Goal: Task Accomplishment & Management: Manage account settings

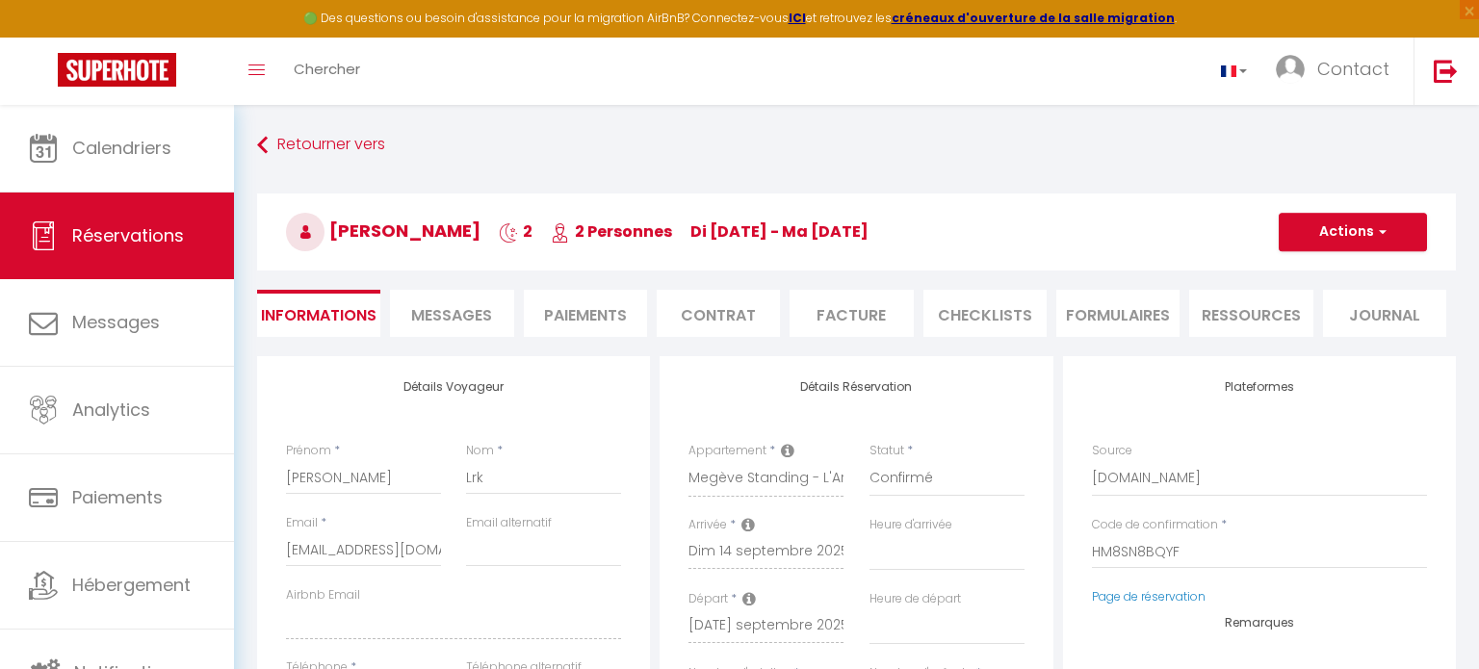
select select
select select "1"
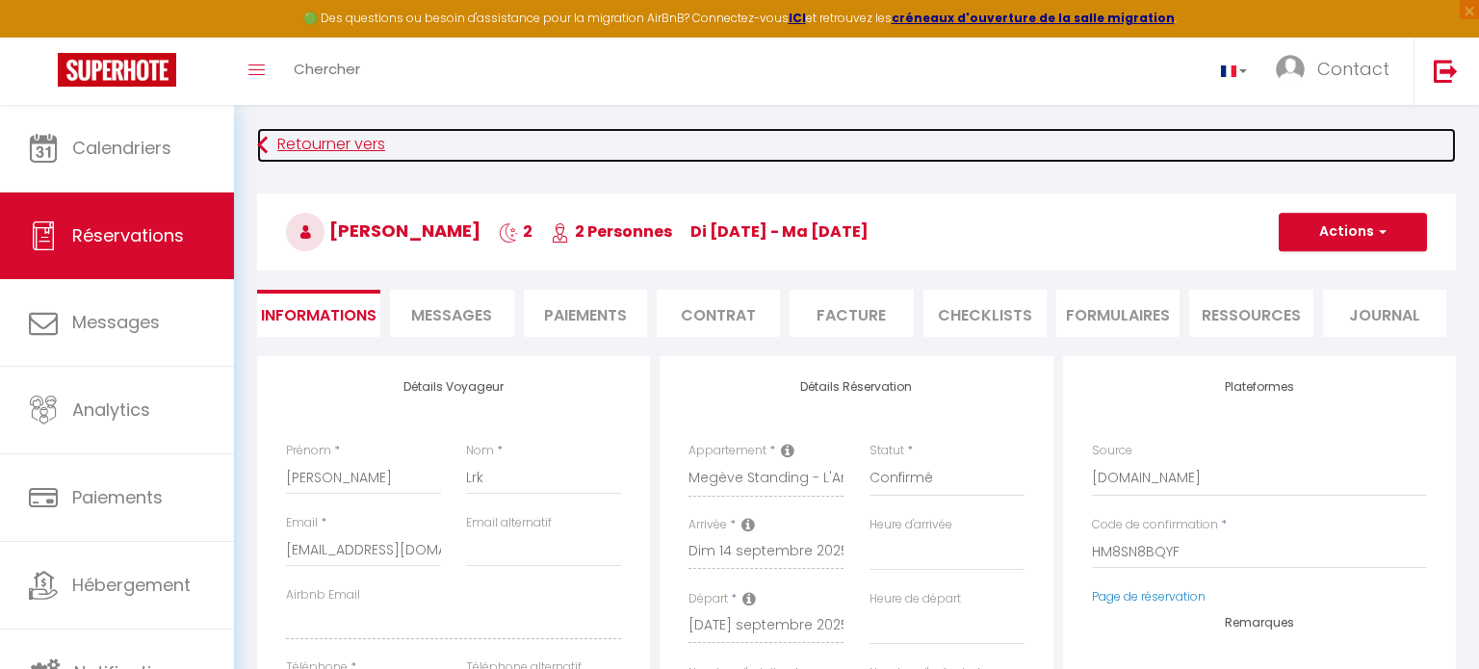
click at [261, 143] on icon at bounding box center [262, 145] width 11 height 35
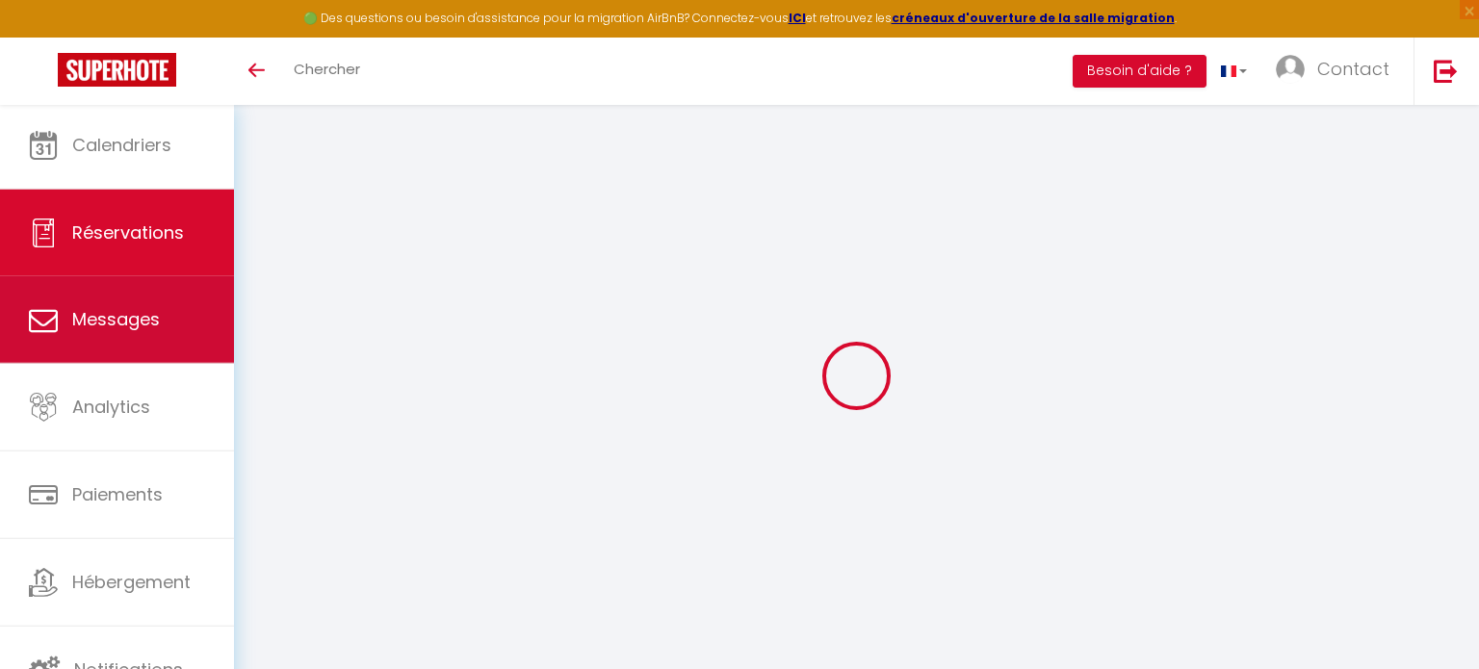
click at [107, 322] on span "Messages" at bounding box center [116, 319] width 88 height 24
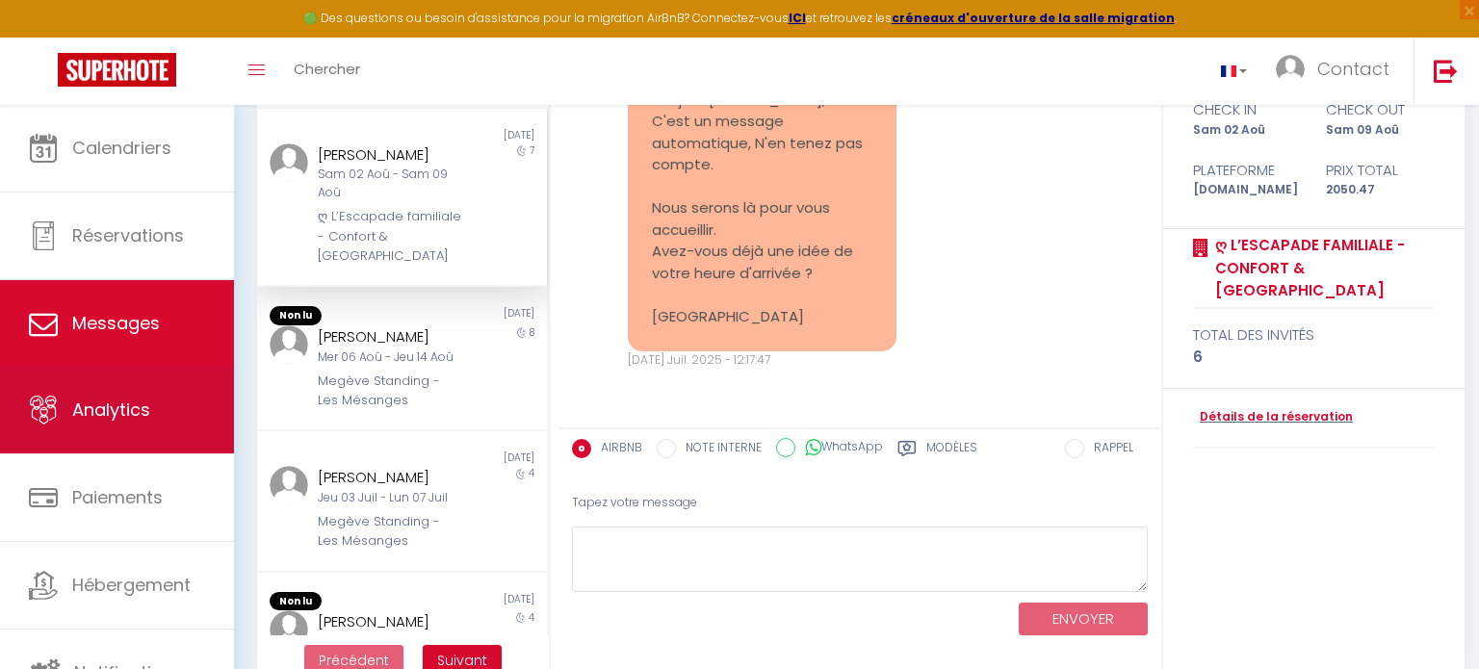
scroll to position [202, 0]
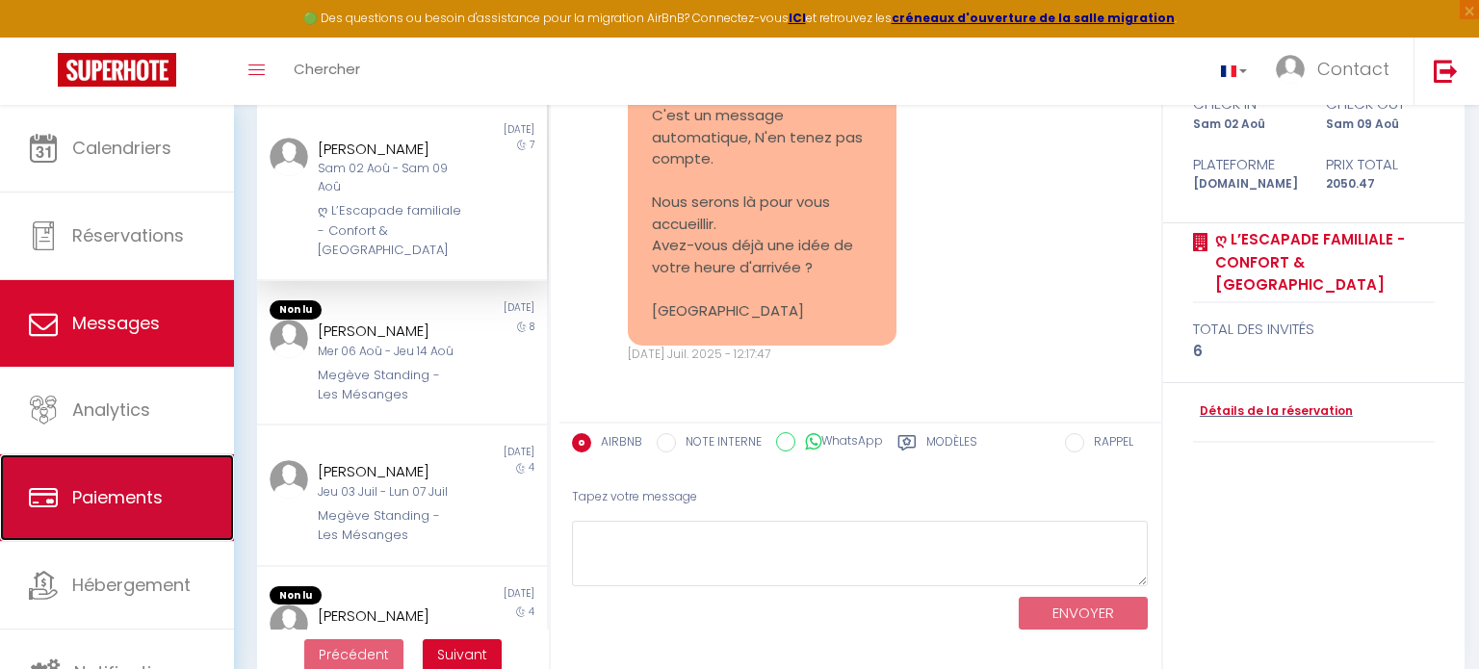
click at [102, 502] on span "Paiements" at bounding box center [117, 497] width 91 height 24
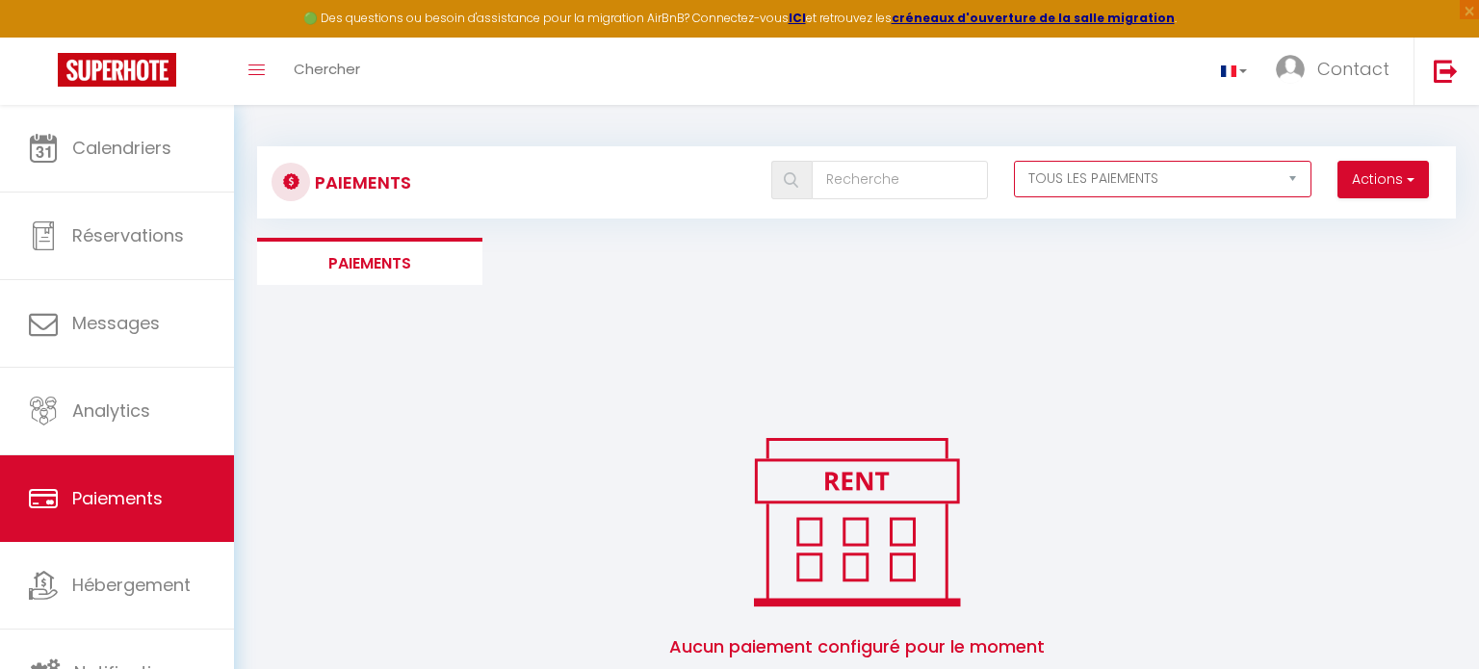
click at [1290, 179] on select "EN ATTENTE PAYÉ TOUS LES PAIEMENTS" at bounding box center [1163, 179] width 298 height 37
click at [1014, 161] on select "EN ATTENTE PAYÉ TOUS LES PAIEMENTS" at bounding box center [1163, 179] width 298 height 37
click at [1293, 180] on select "EN ATTENTE PAYÉ TOUS LES PAIEMENTS" at bounding box center [1163, 179] width 298 height 37
select select "1"
click at [1014, 161] on select "EN ATTENTE PAYÉ TOUS LES PAIEMENTS" at bounding box center [1163, 179] width 298 height 37
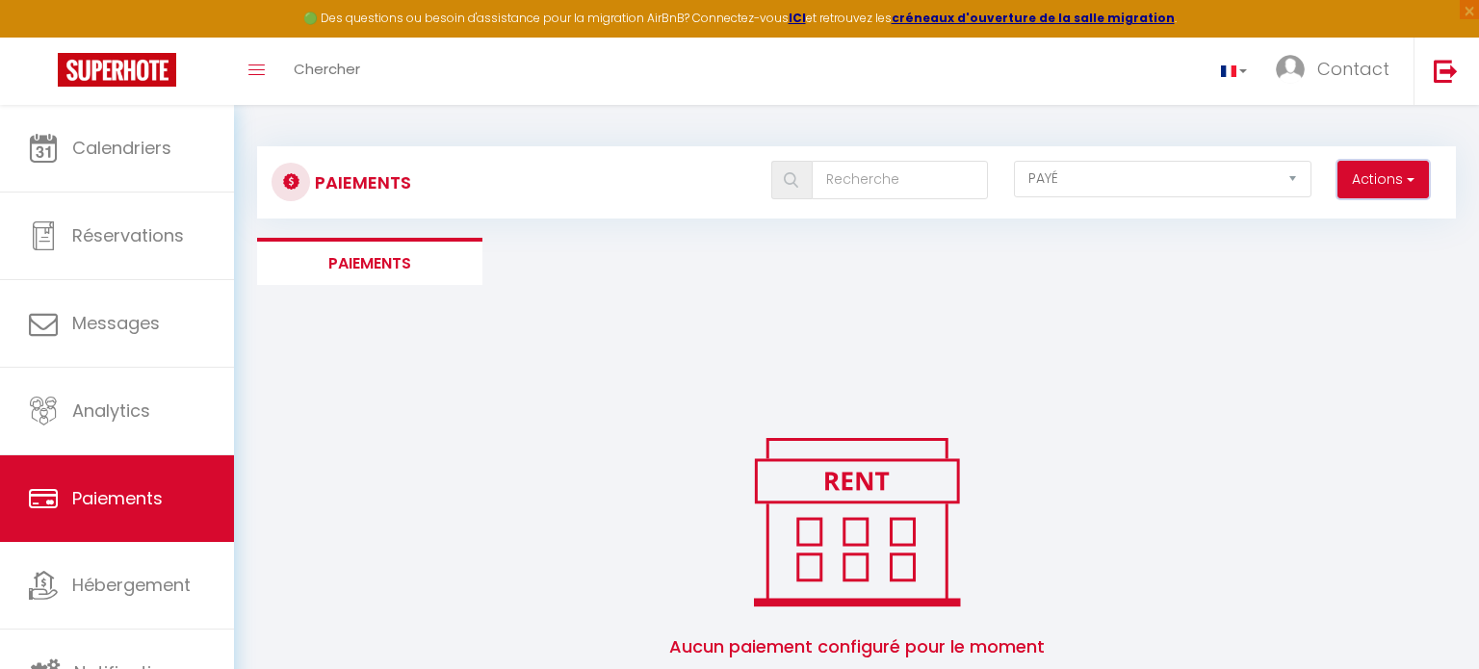
click at [1395, 174] on button "Actions" at bounding box center [1382, 180] width 91 height 39
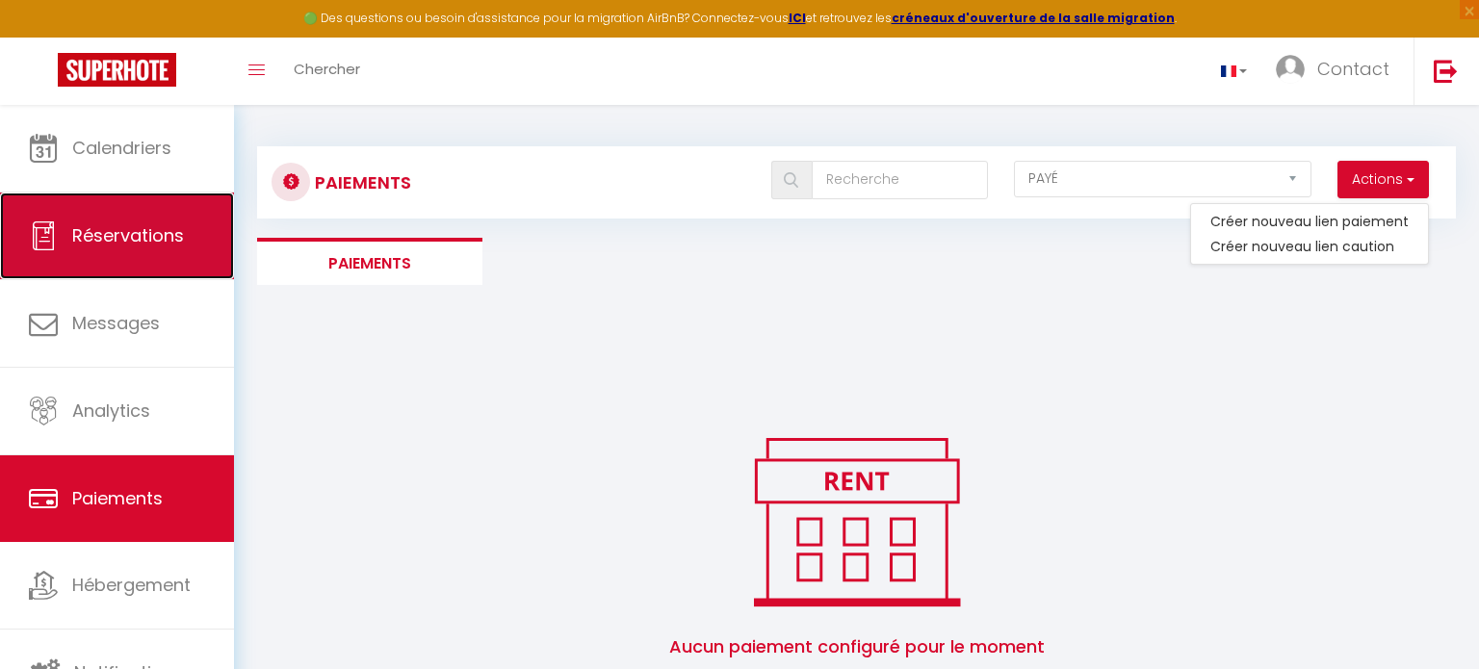
click at [113, 227] on span "Réservations" at bounding box center [128, 235] width 112 height 24
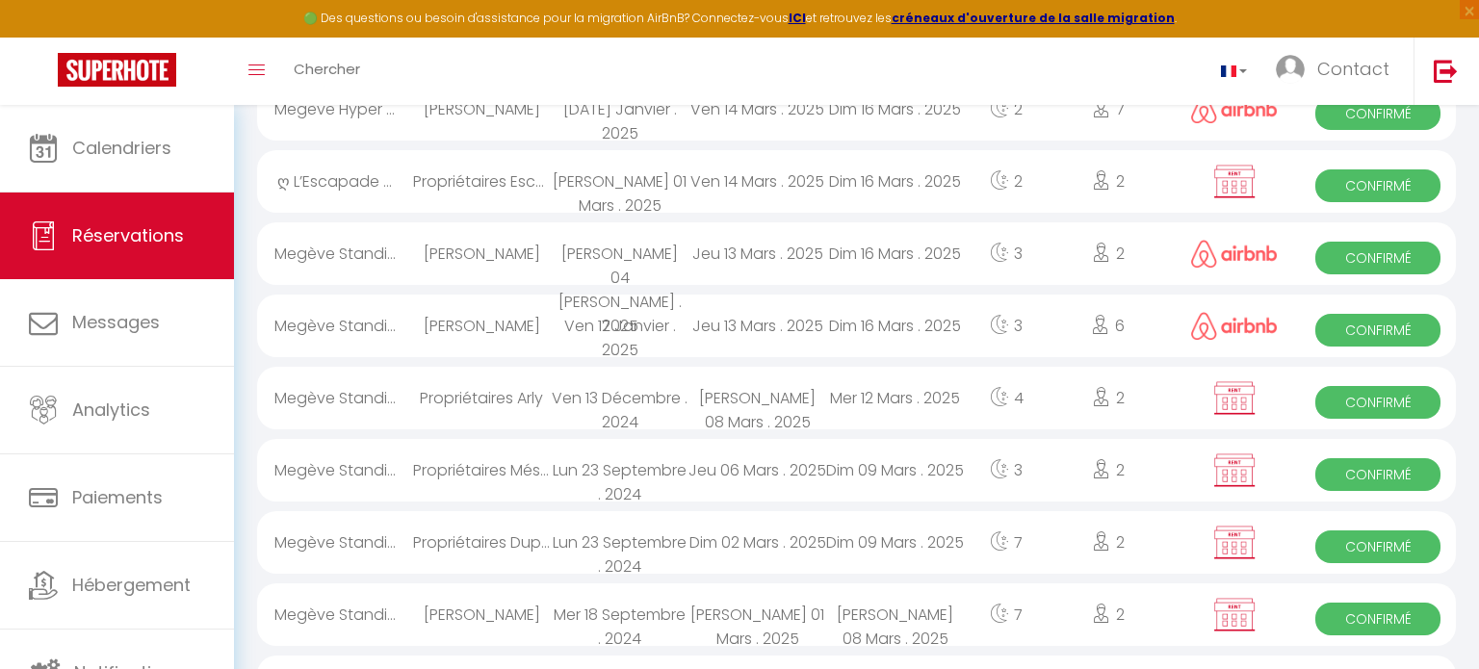
scroll to position [3024, 0]
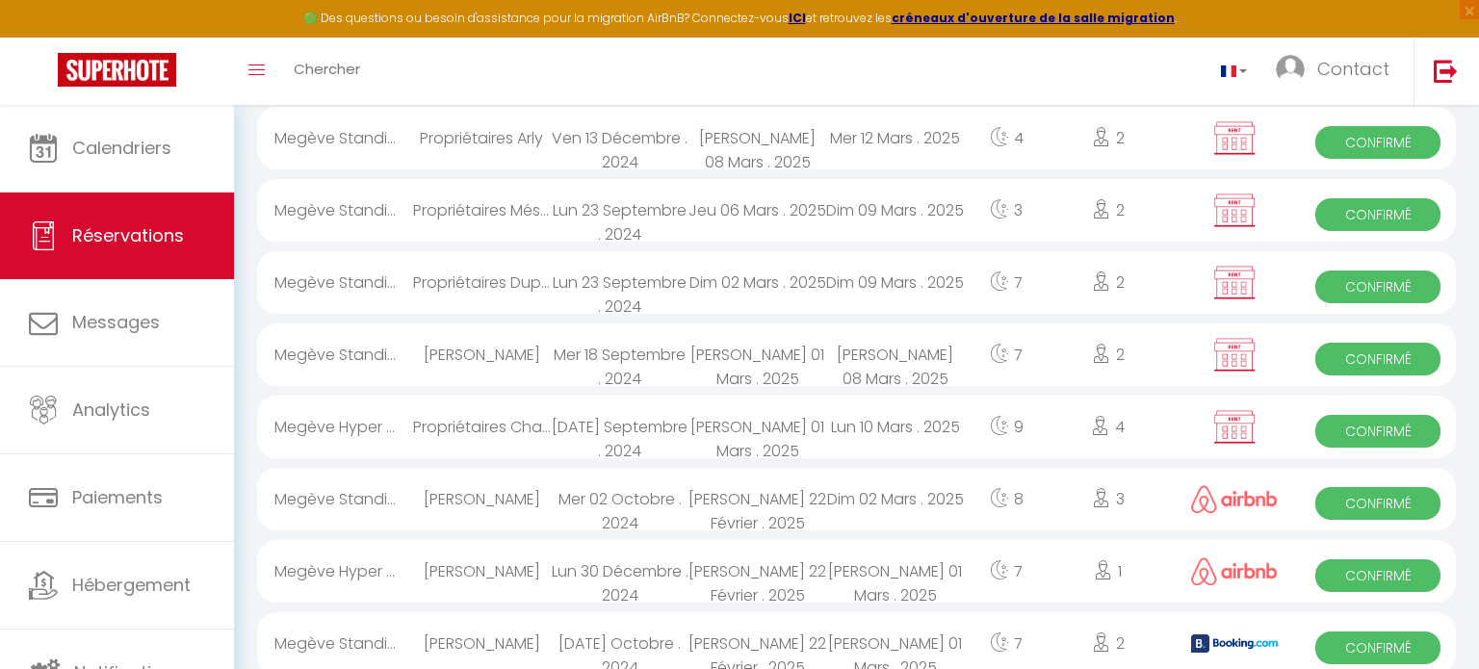
click at [308, 540] on div "Megève Hyper ..." at bounding box center [335, 571] width 156 height 63
click at [0, 0] on div at bounding box center [0, 0] width 0 height 0
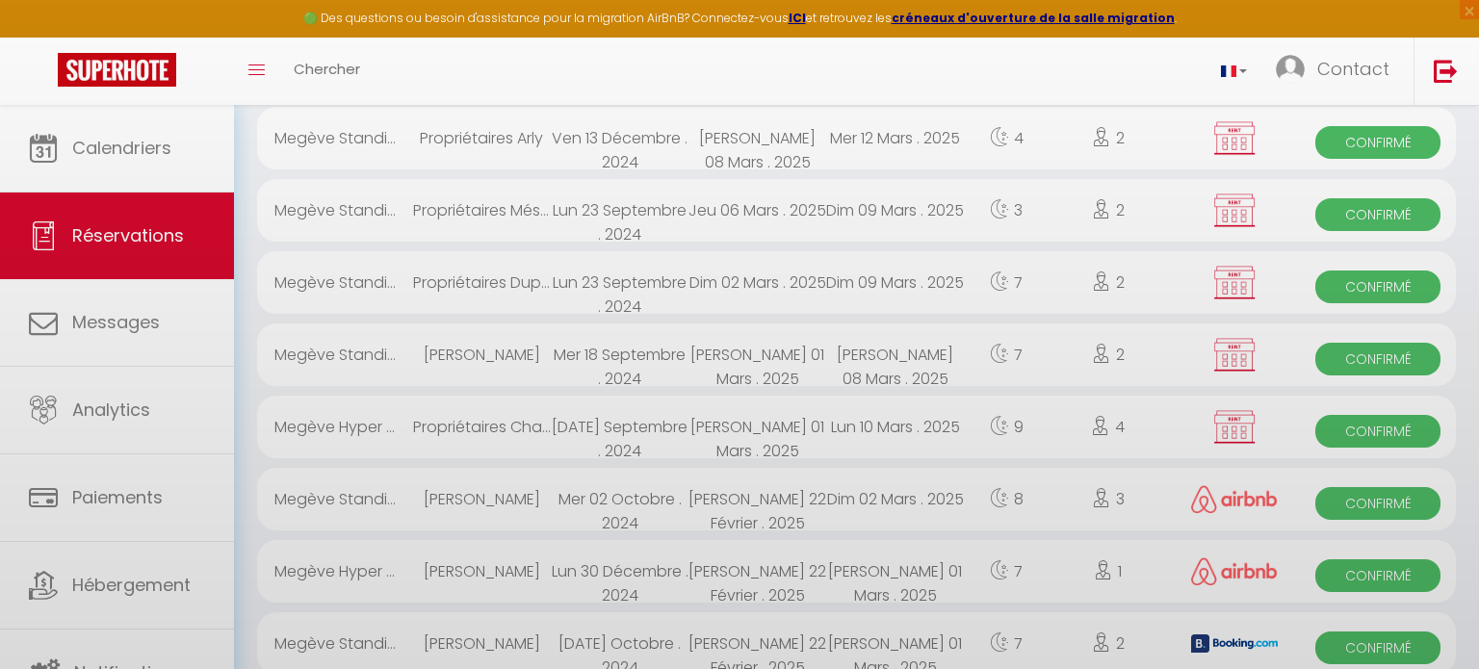
scroll to position [3312, 0]
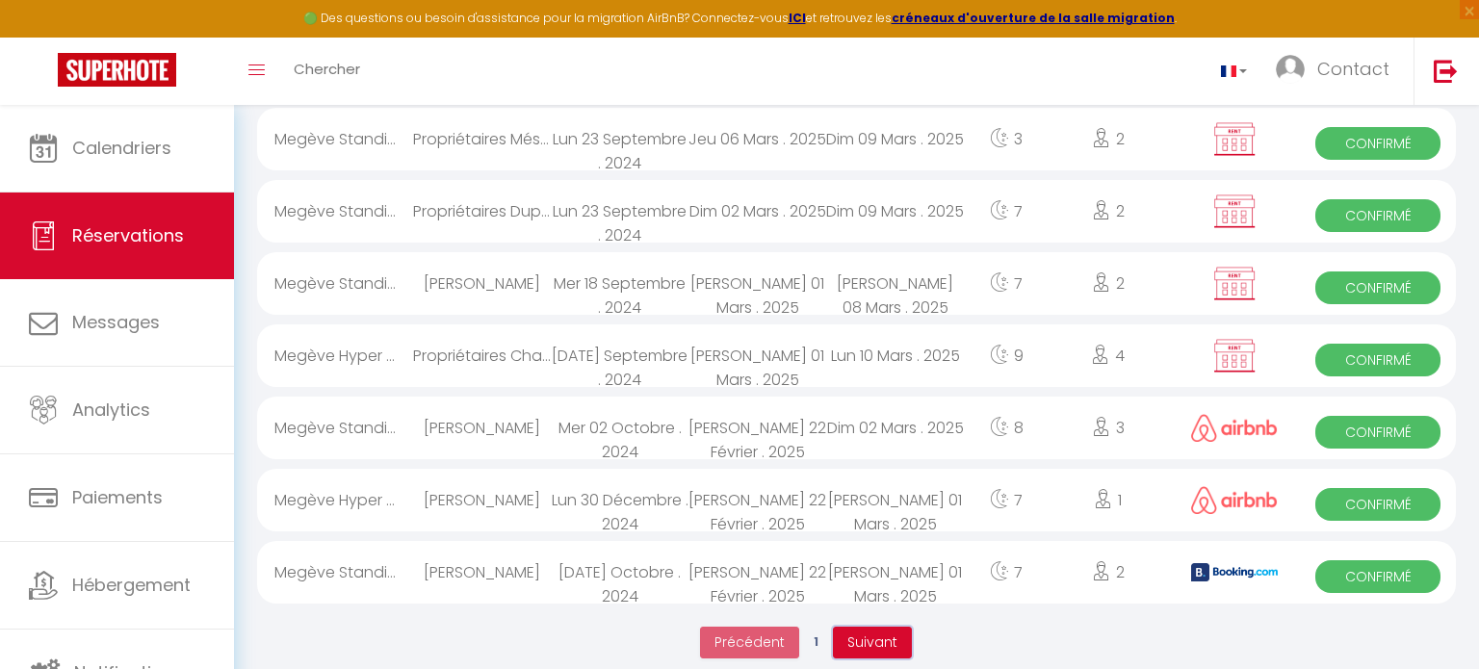
click at [860, 633] on span "Suivant" at bounding box center [872, 642] width 50 height 19
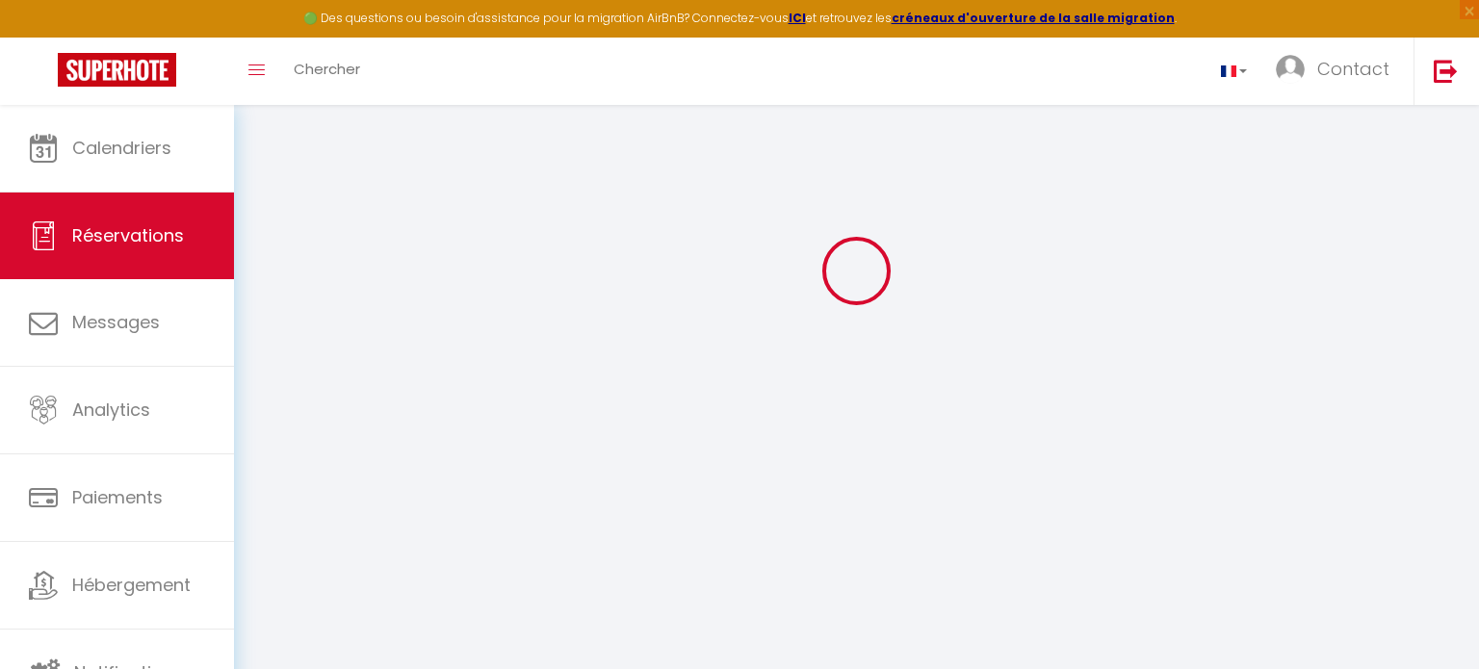
scroll to position [104, 0]
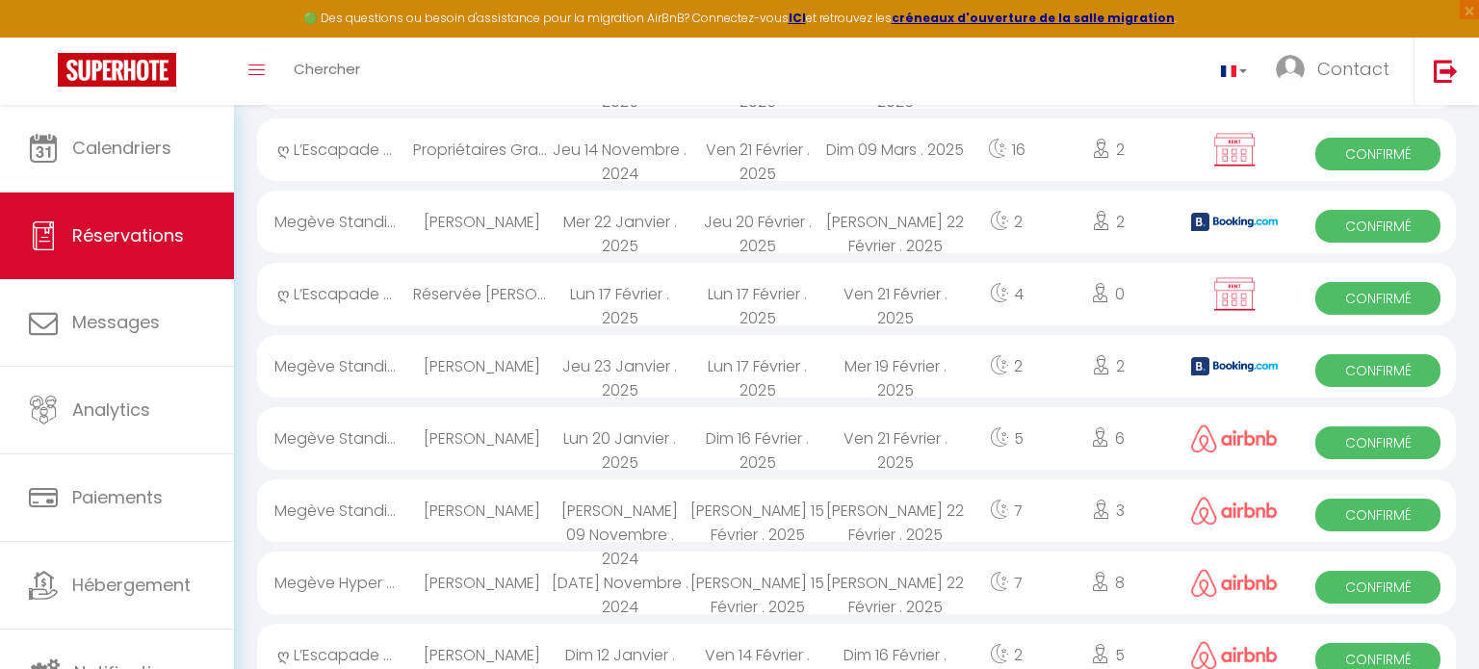
click at [357, 530] on div "Megève Standi..." at bounding box center [335, 510] width 156 height 63
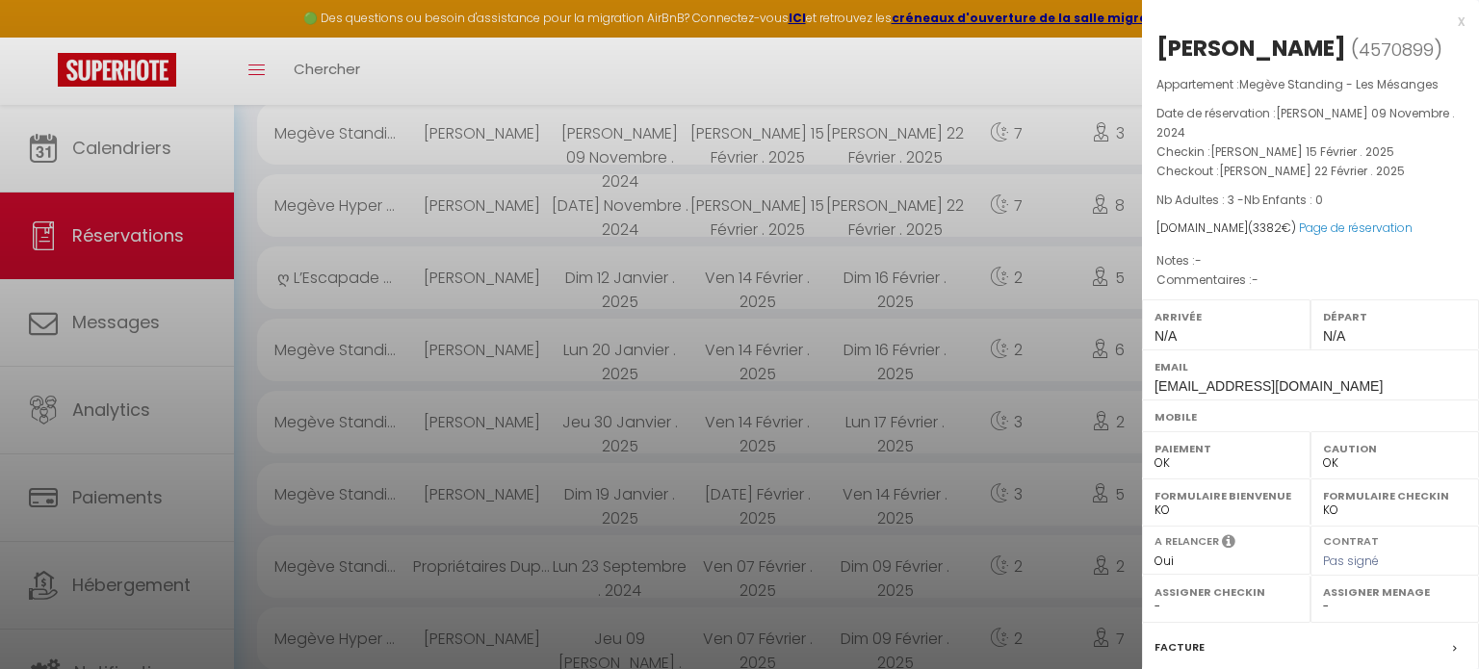
scroll to position [791, 0]
click at [1117, 45] on div at bounding box center [739, 334] width 1479 height 669
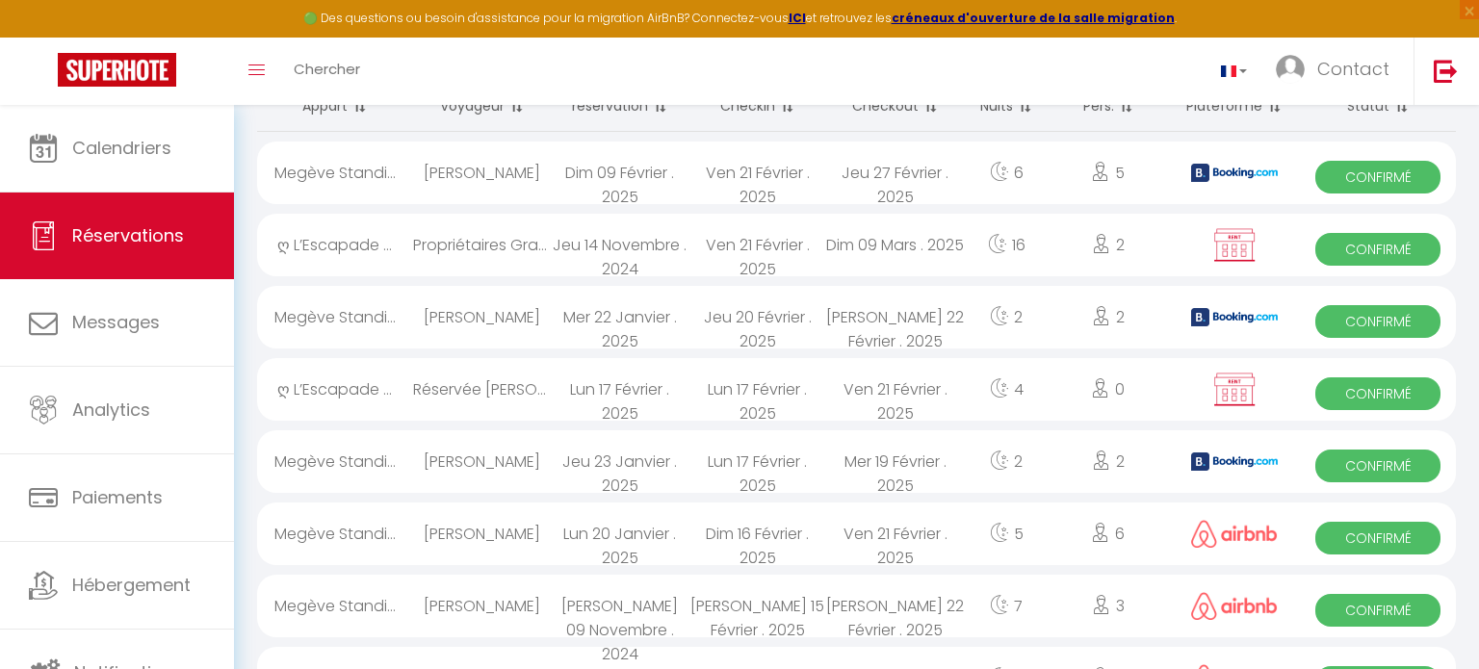
scroll to position [193, 0]
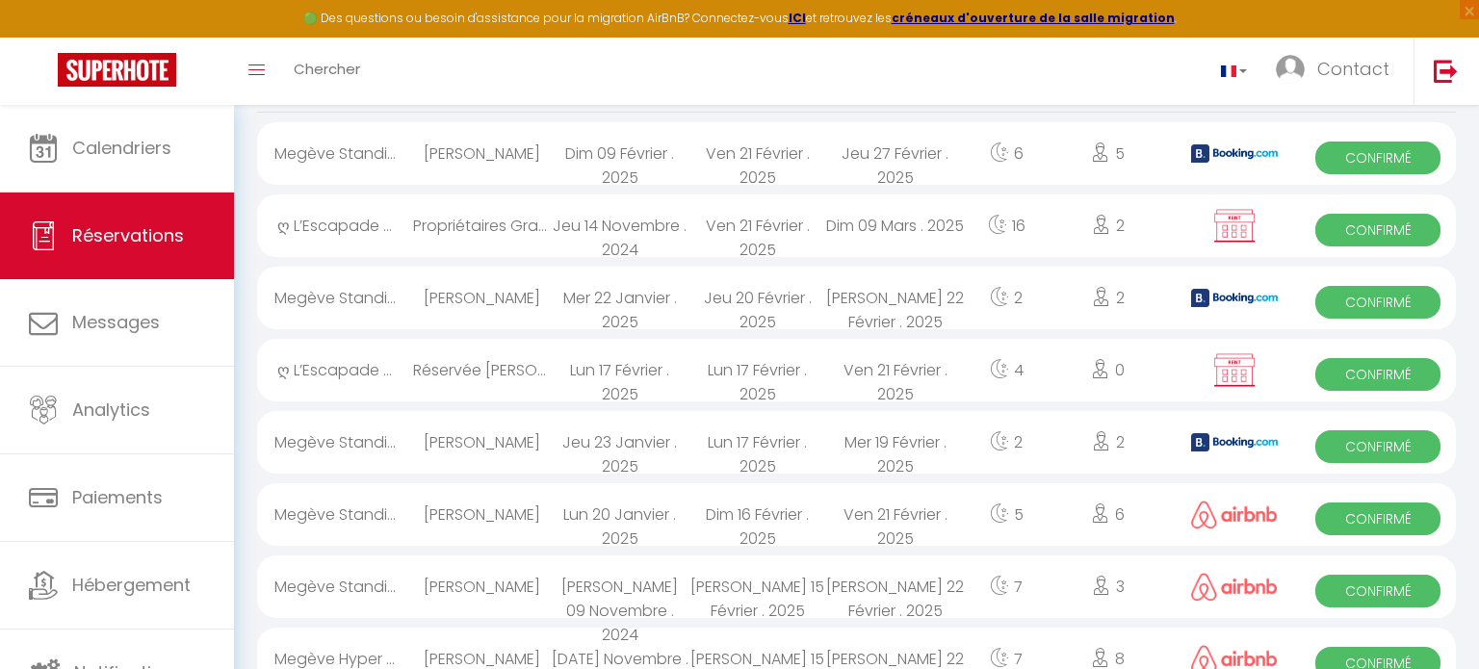
click at [1389, 377] on span "Confirmé" at bounding box center [1377, 374] width 124 height 33
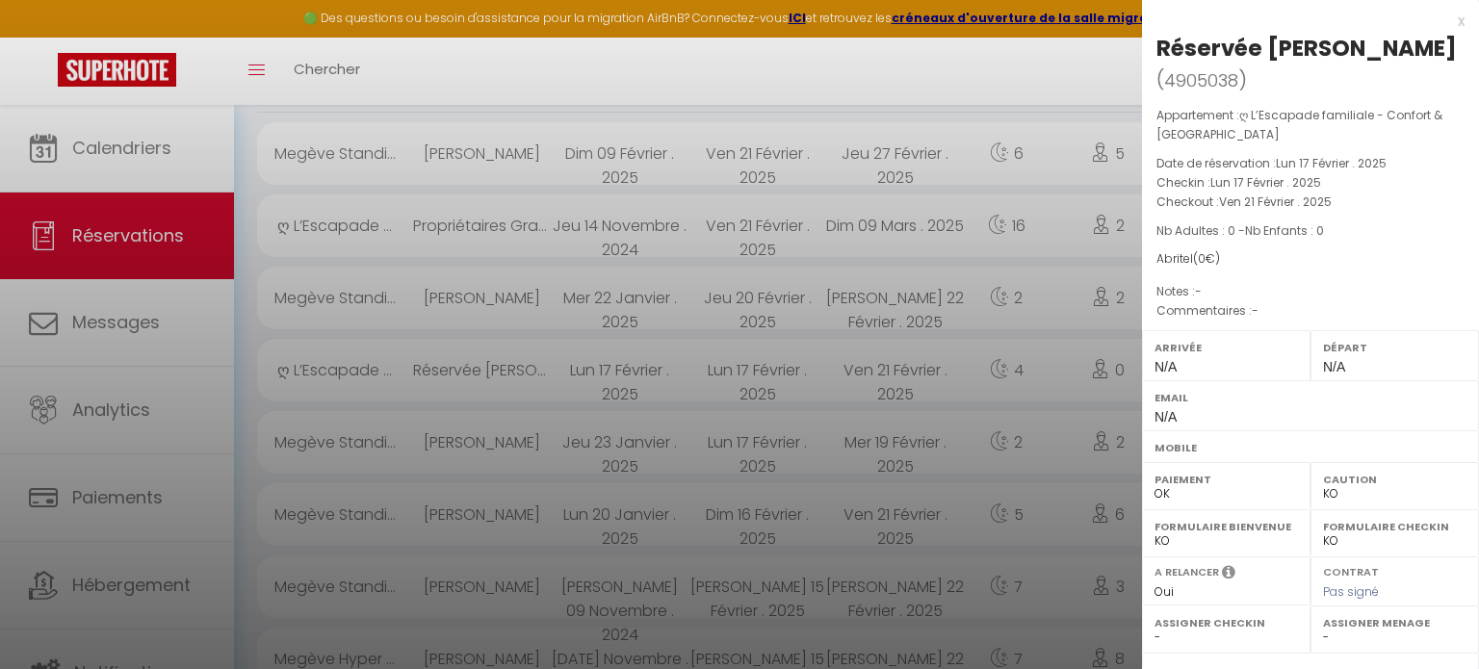
click at [1460, 15] on div "x" at bounding box center [1303, 21] width 323 height 23
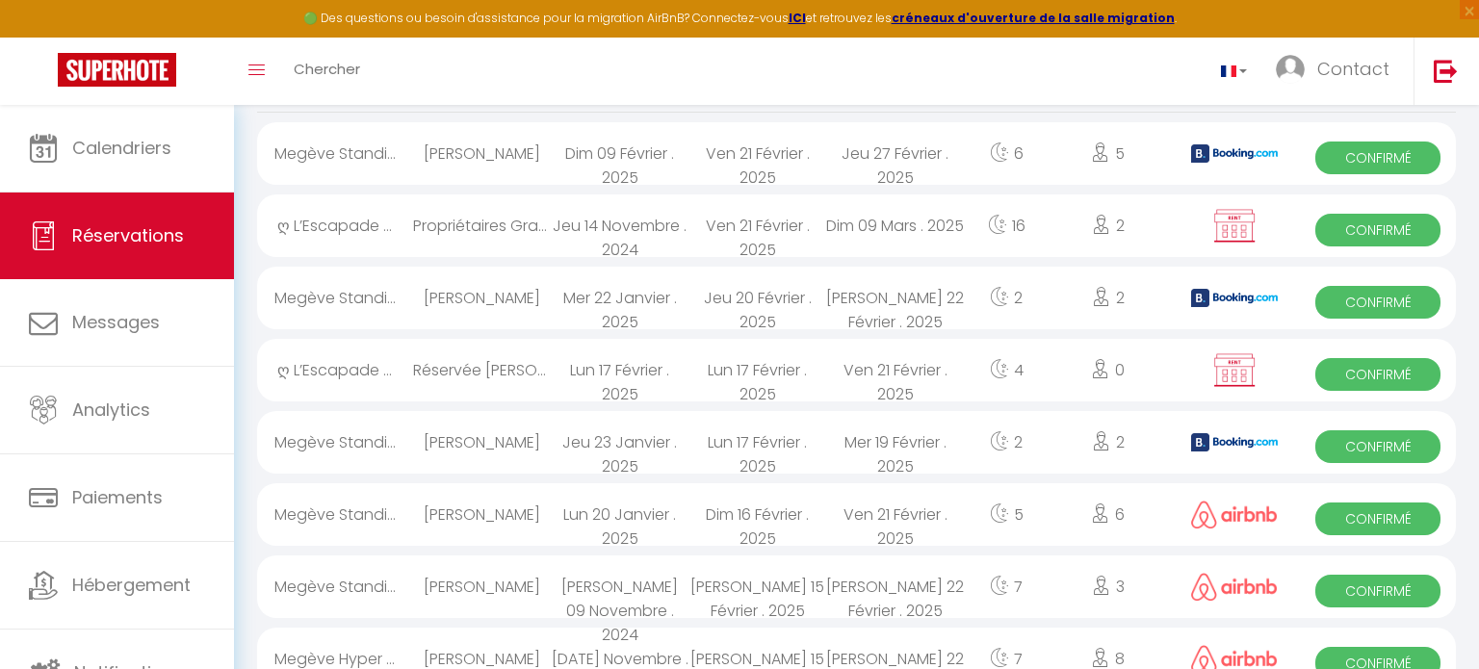
click at [1347, 441] on span "Confirmé" at bounding box center [1377, 446] width 124 height 33
select select "OK"
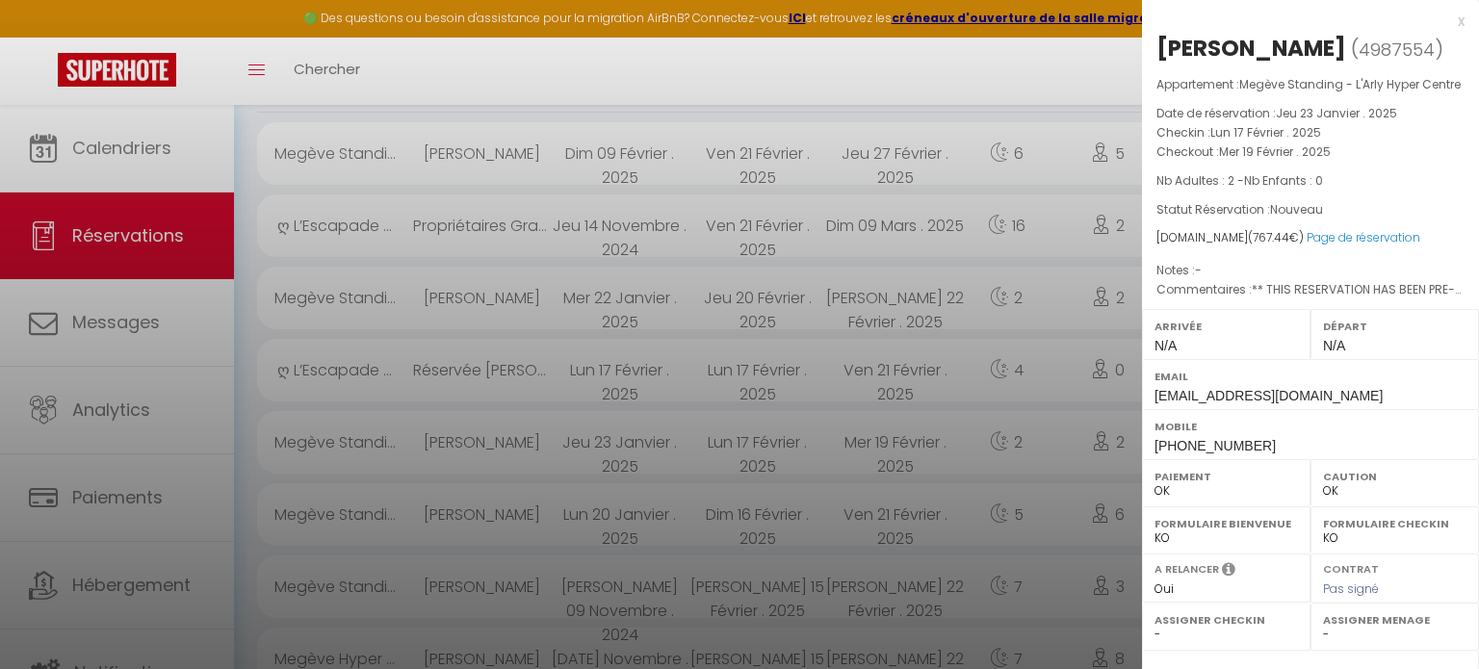
click at [1453, 21] on div "x" at bounding box center [1303, 21] width 323 height 23
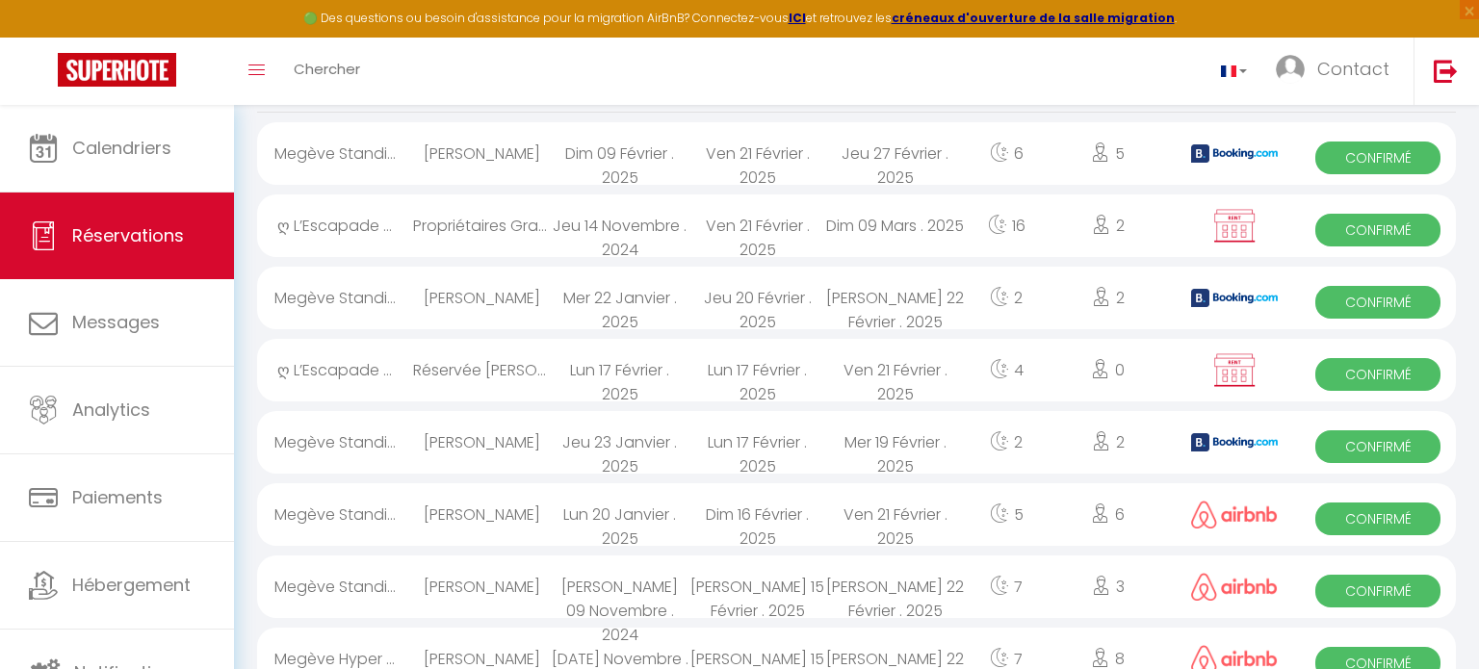
click at [1356, 508] on span "Confirmé" at bounding box center [1377, 519] width 124 height 33
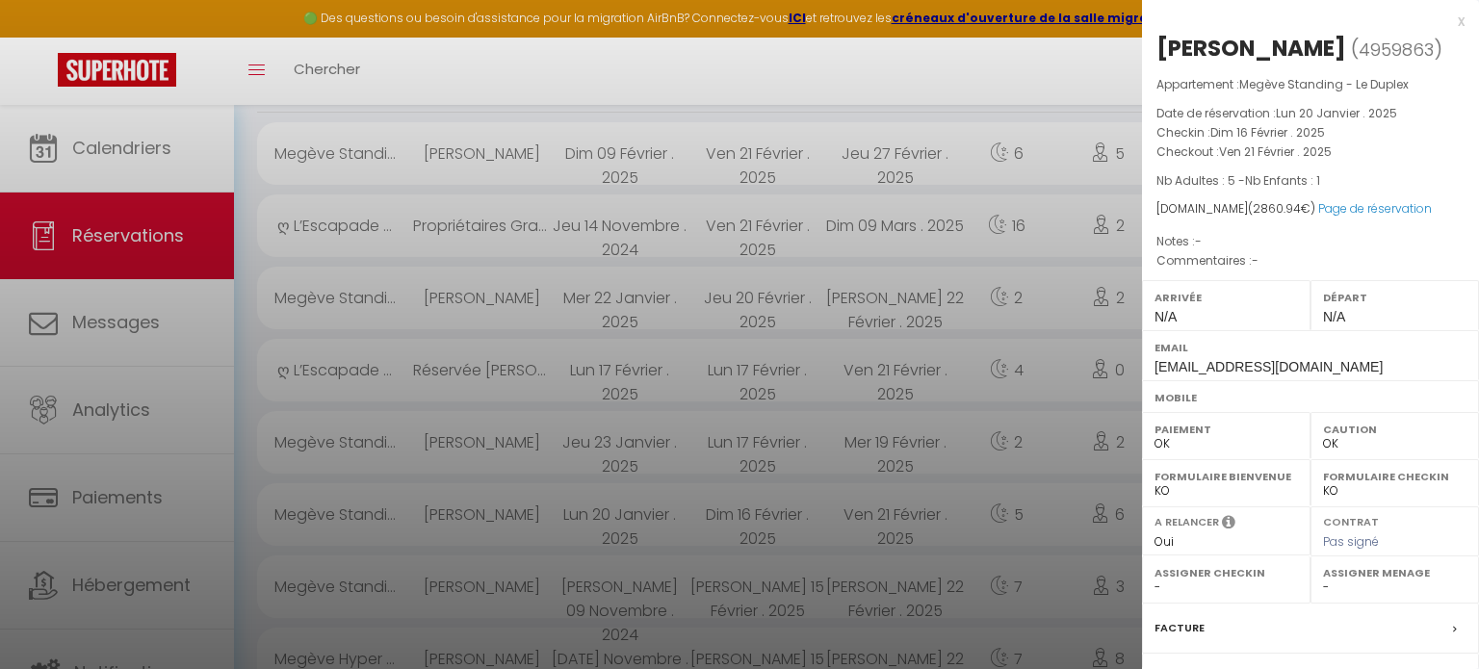
click at [1464, 20] on div "x [PERSON_NAME] ( 4959863 ) Appartement : Megève Standing - Le Duplex Date de r…" at bounding box center [1310, 439] width 337 height 879
click at [1462, 20] on div "x" at bounding box center [1303, 21] width 323 height 23
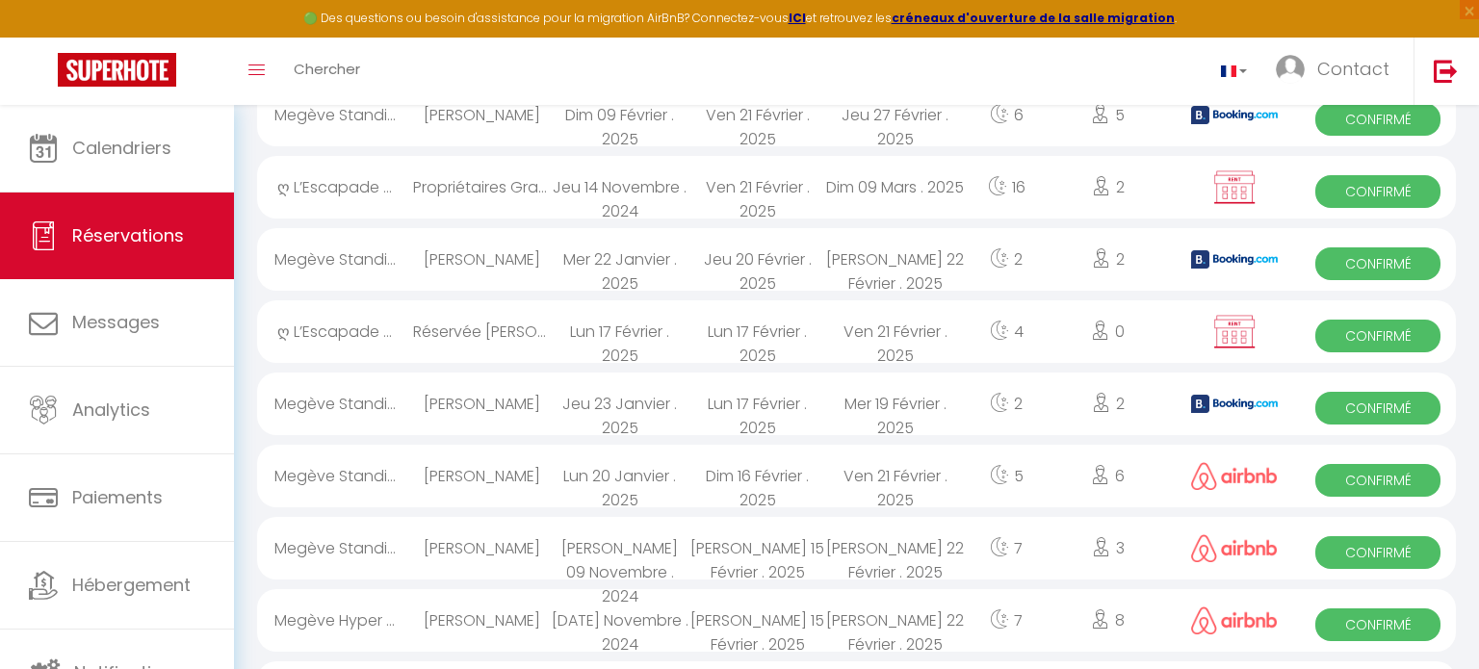
scroll to position [0, 0]
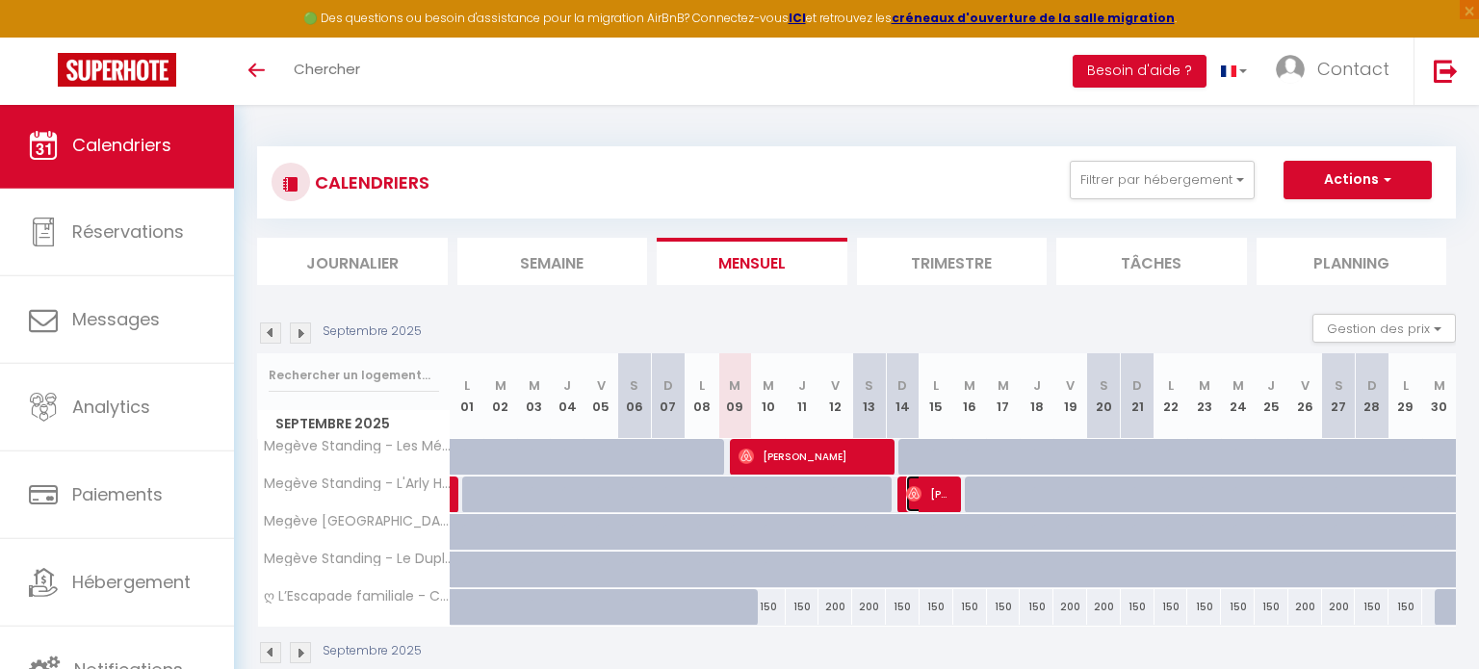
click at [936, 492] on span "[PERSON_NAME]" at bounding box center [928, 494] width 45 height 37
select select "OK"
select select "0"
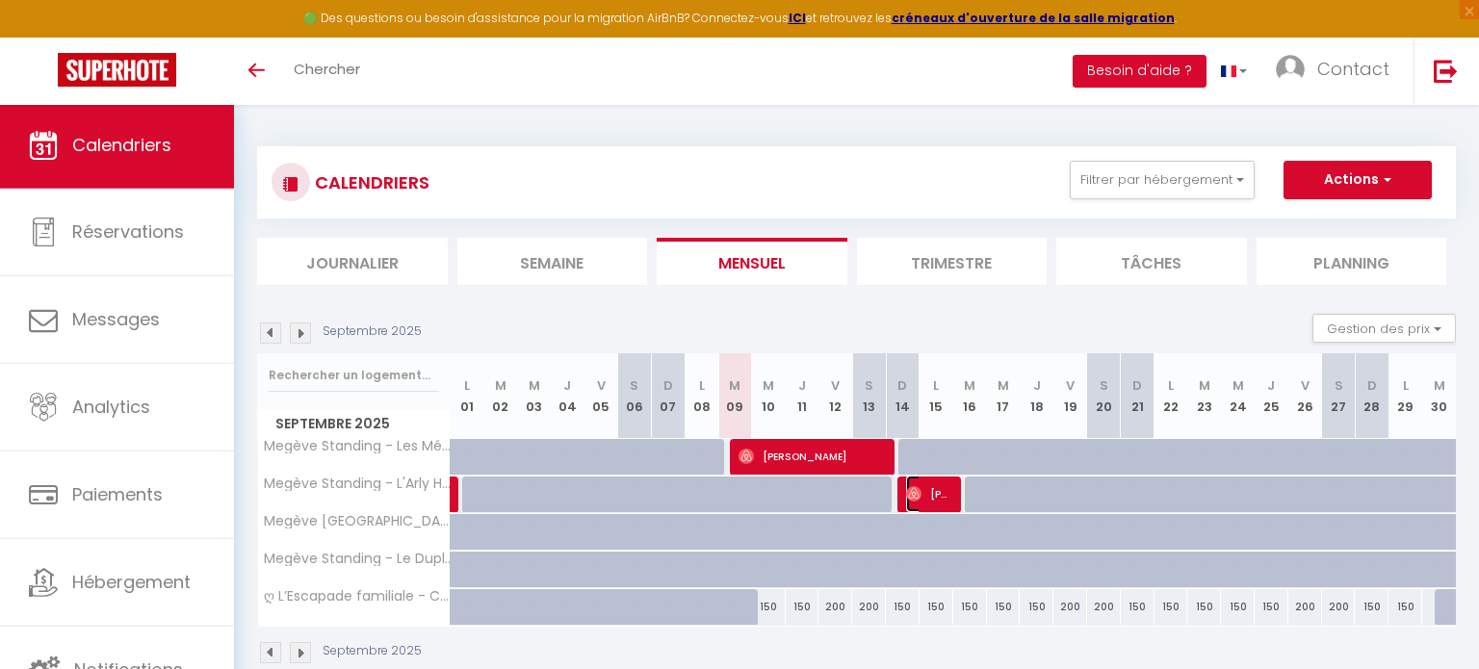
select select "1"
select select
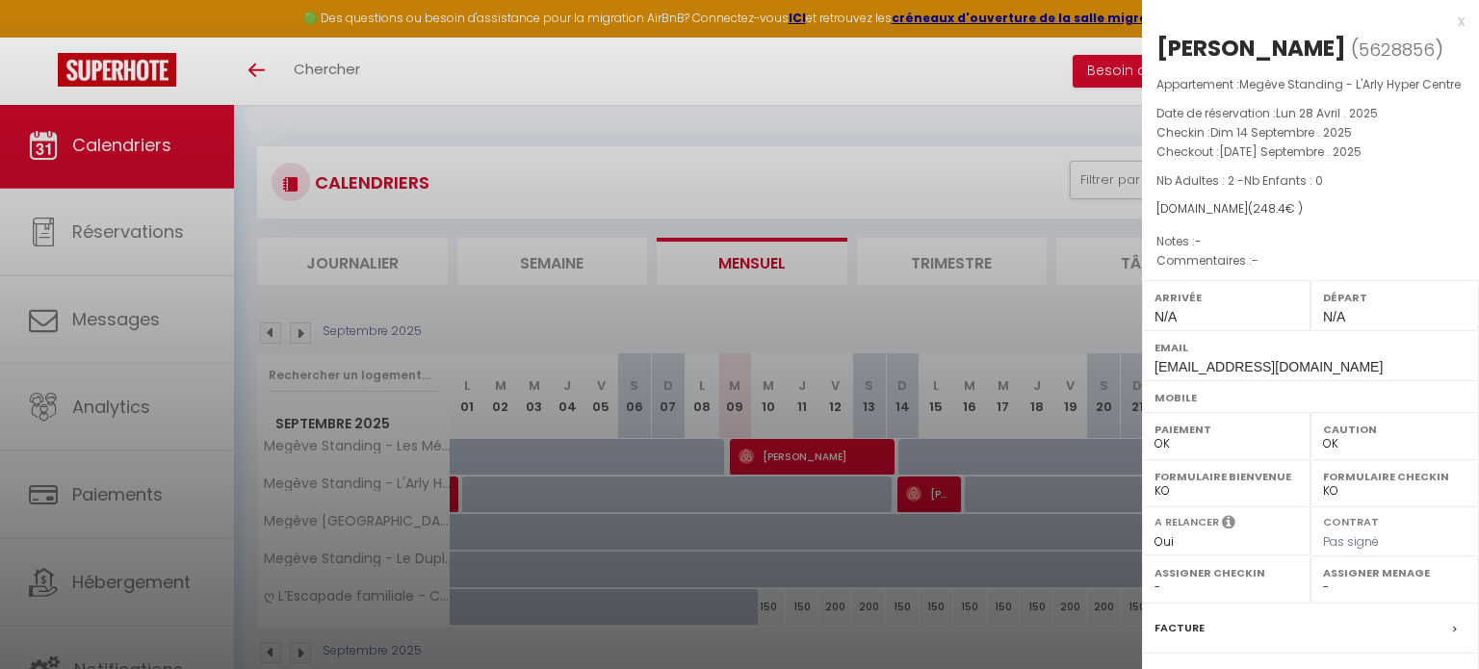
click at [1459, 22] on div "x" at bounding box center [1303, 21] width 323 height 23
